Goal: Check status

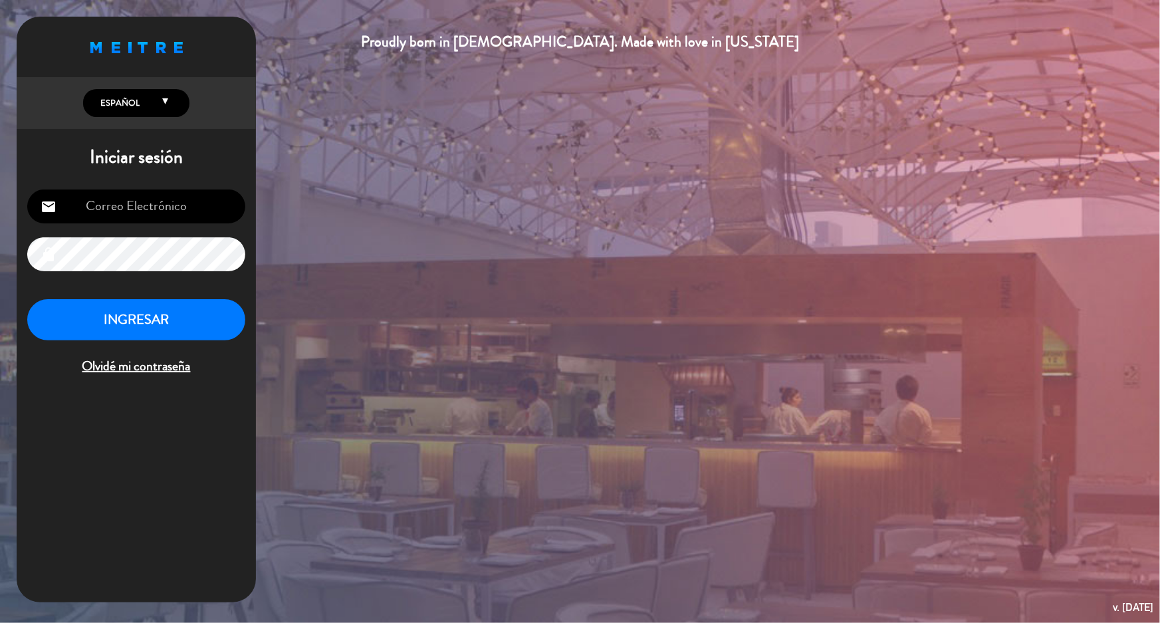
type input "[EMAIL_ADDRESS][DOMAIN_NAME]"
click at [153, 322] on button "INGRESAR" at bounding box center [136, 320] width 218 height 42
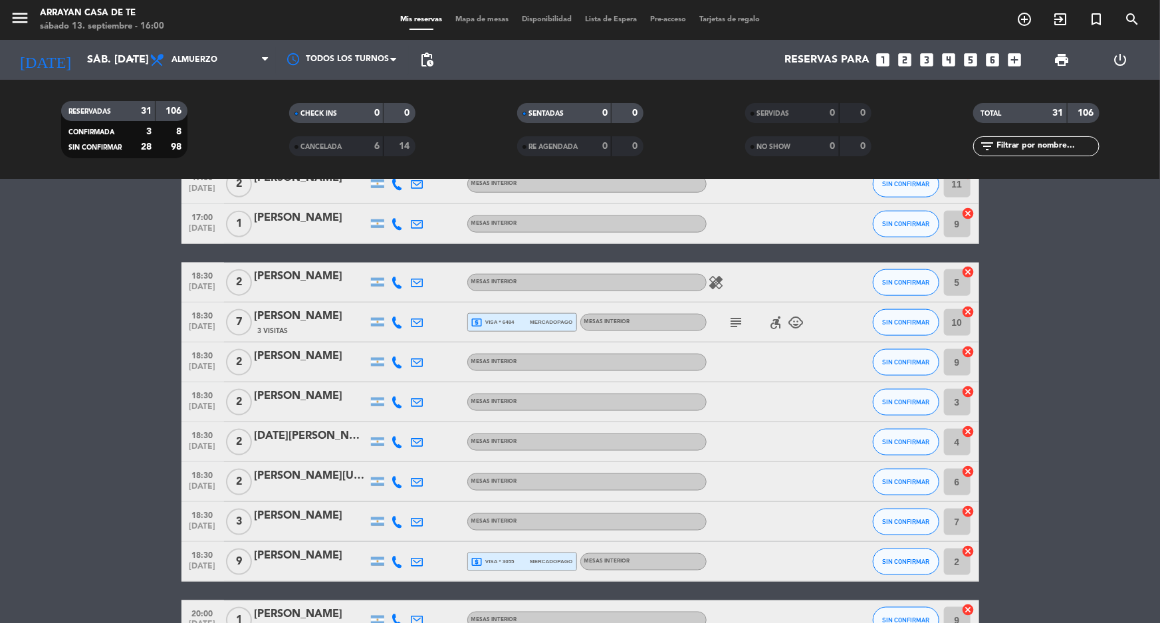
scroll to position [813, 0]
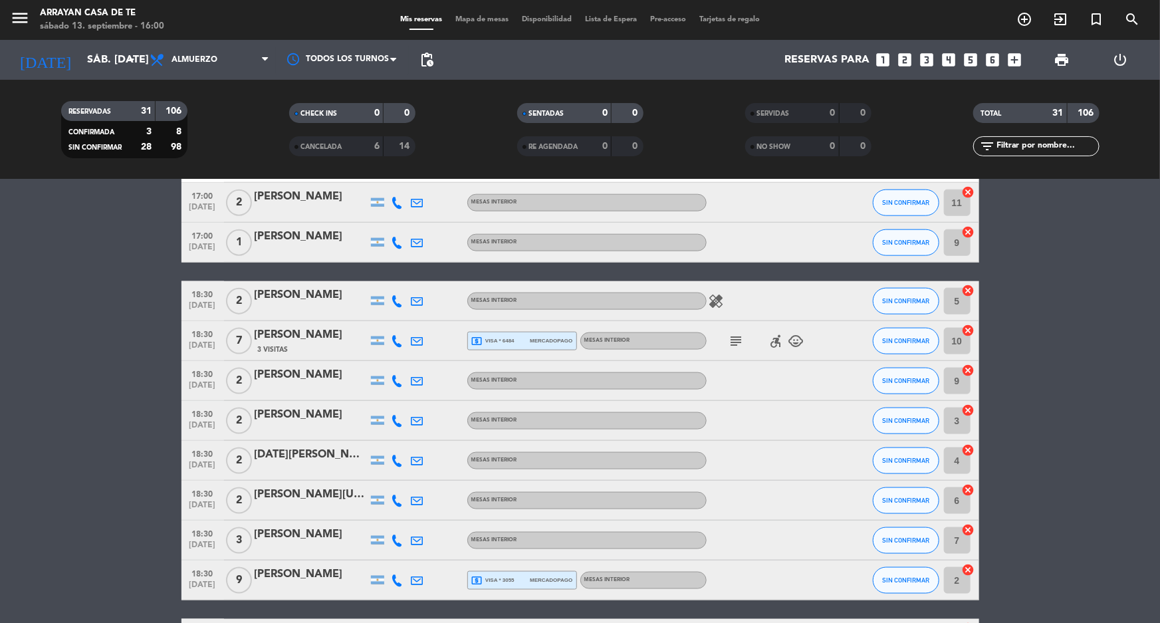
click at [739, 339] on icon "subject" at bounding box center [737, 341] width 16 height 16
click at [737, 341] on icon "subject" at bounding box center [737, 341] width 16 height 16
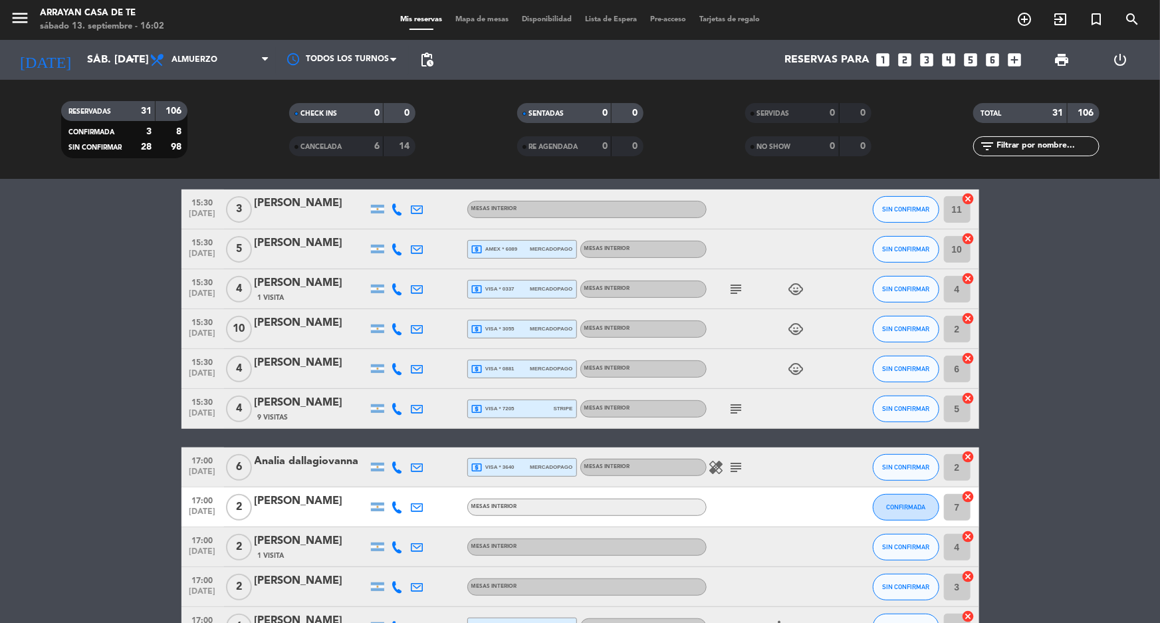
scroll to position [209, 0]
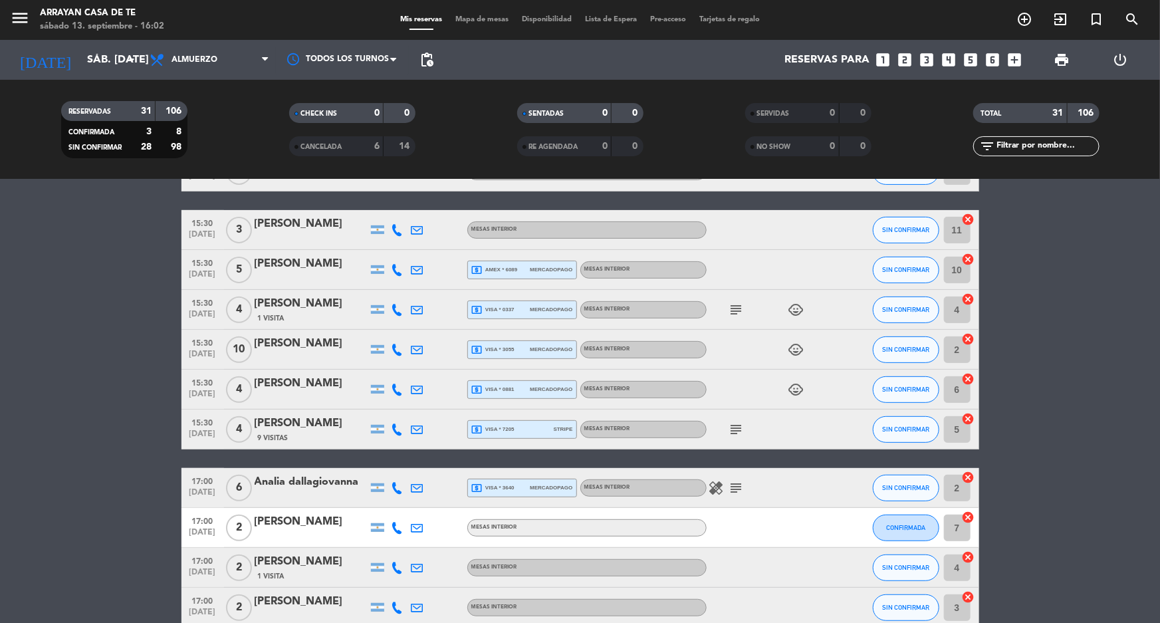
click at [736, 310] on icon "subject" at bounding box center [737, 310] width 16 height 16
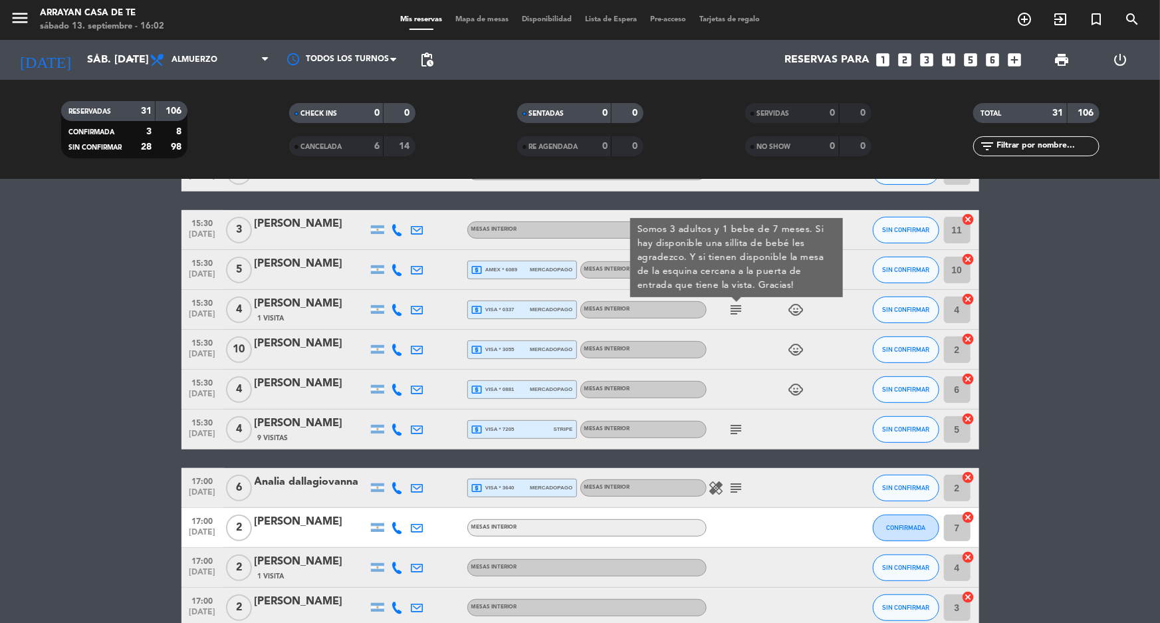
click at [736, 310] on icon "subject" at bounding box center [737, 310] width 16 height 16
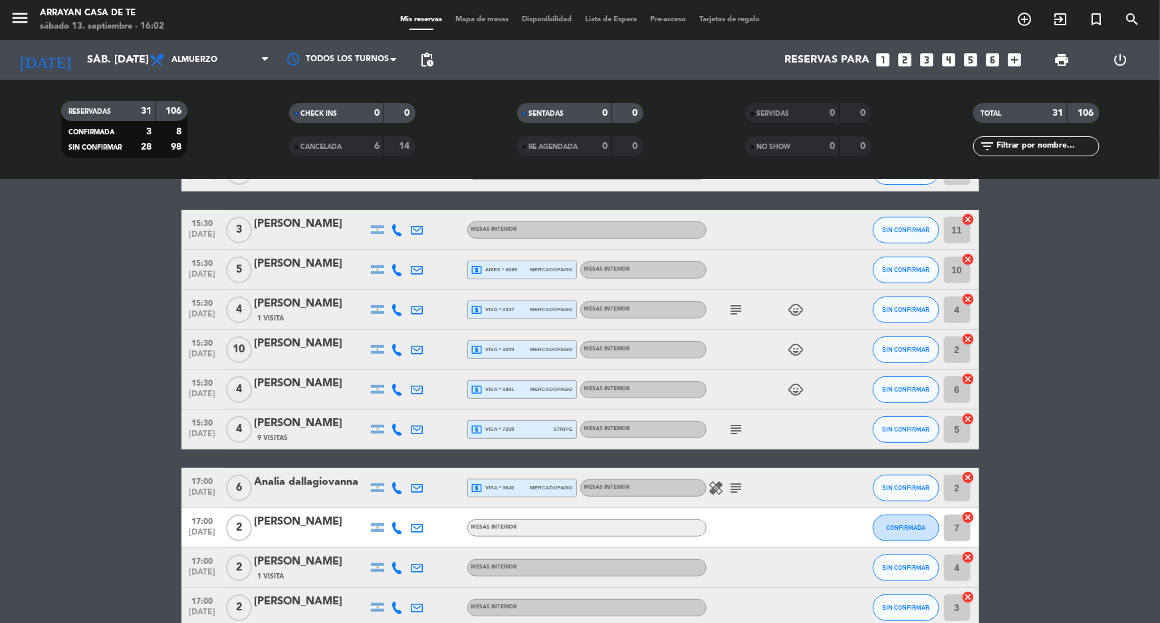
click at [734, 423] on icon "subject" at bounding box center [737, 429] width 16 height 16
click at [734, 425] on icon "subject" at bounding box center [737, 429] width 16 height 16
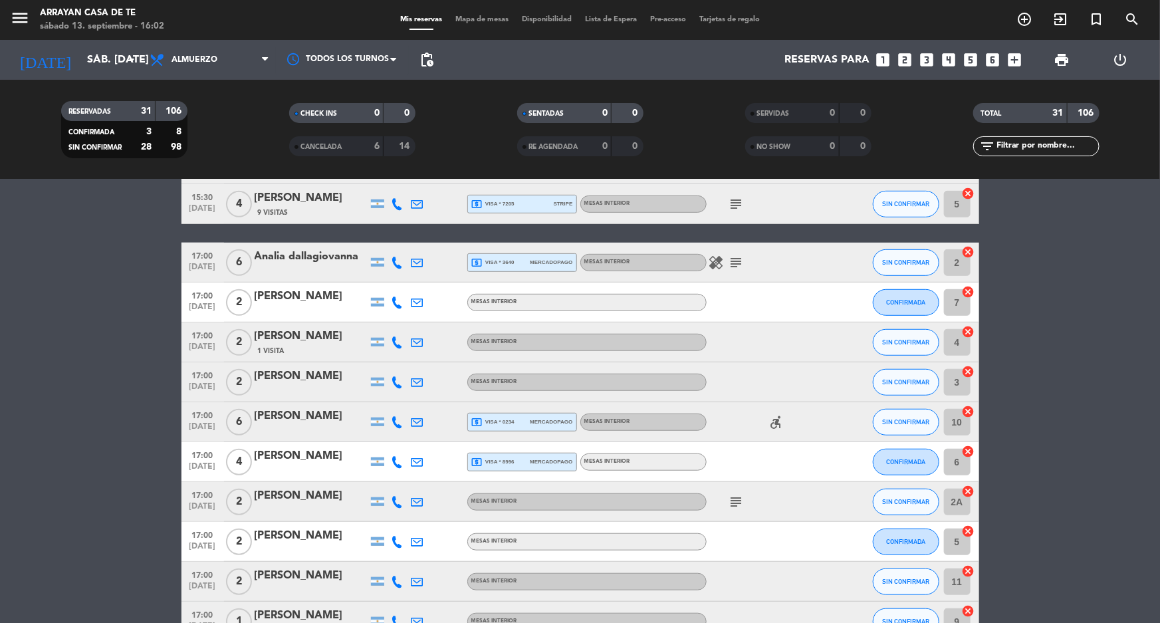
scroll to position [451, 0]
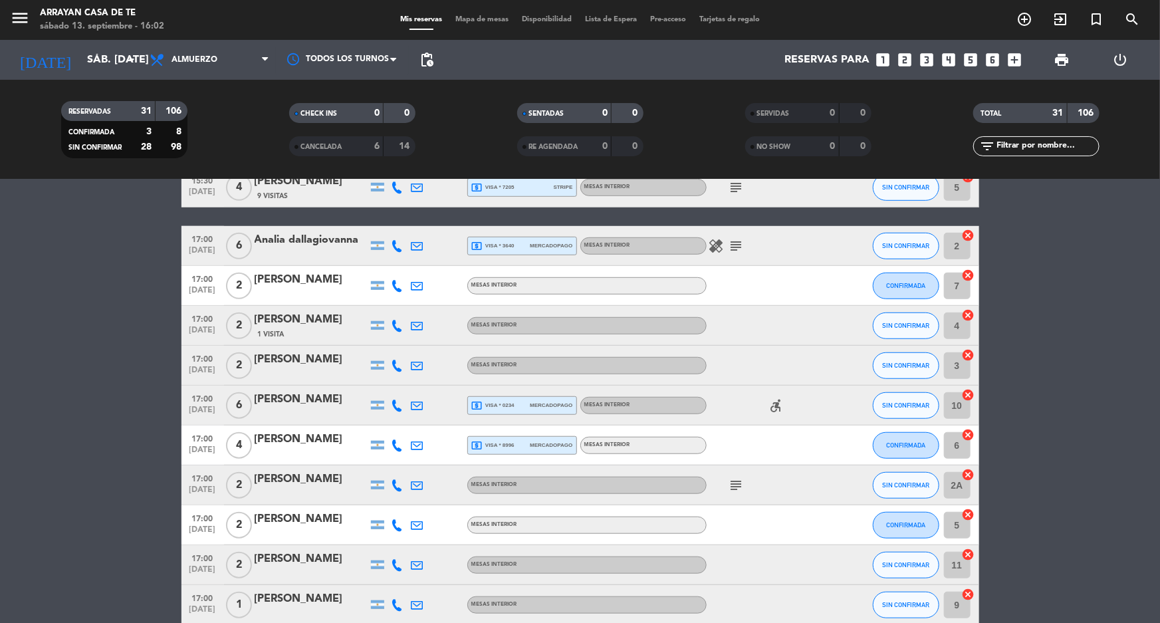
click at [739, 243] on icon "subject" at bounding box center [737, 246] width 16 height 16
click at [733, 245] on icon "subject" at bounding box center [737, 246] width 16 height 16
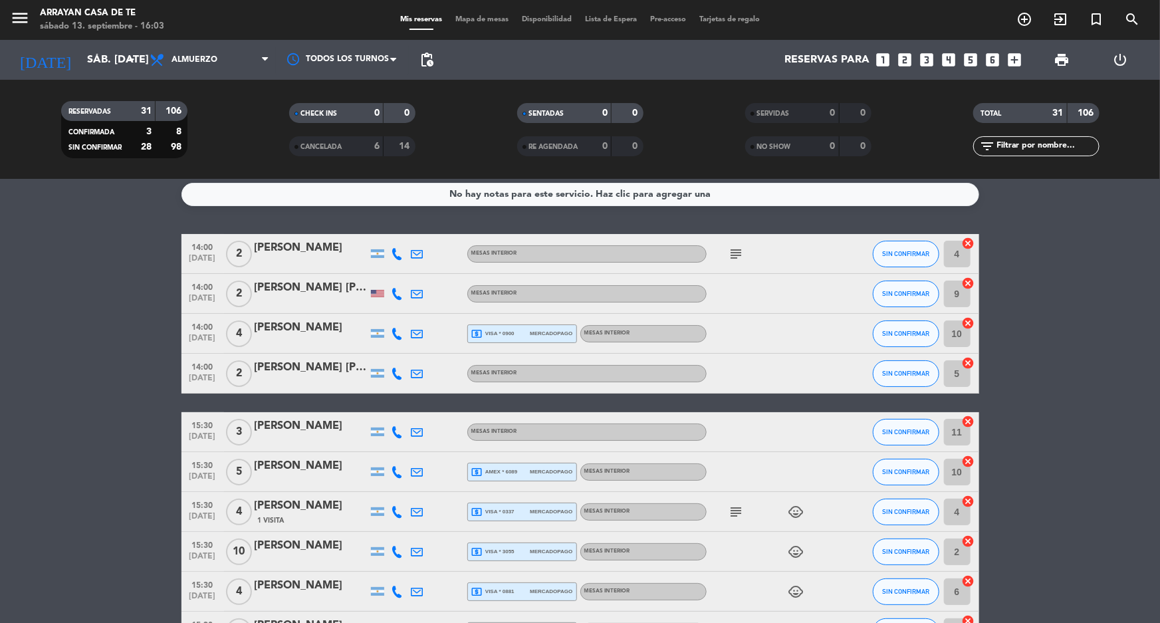
scroll to position [0, 0]
